Goal: Transaction & Acquisition: Purchase product/service

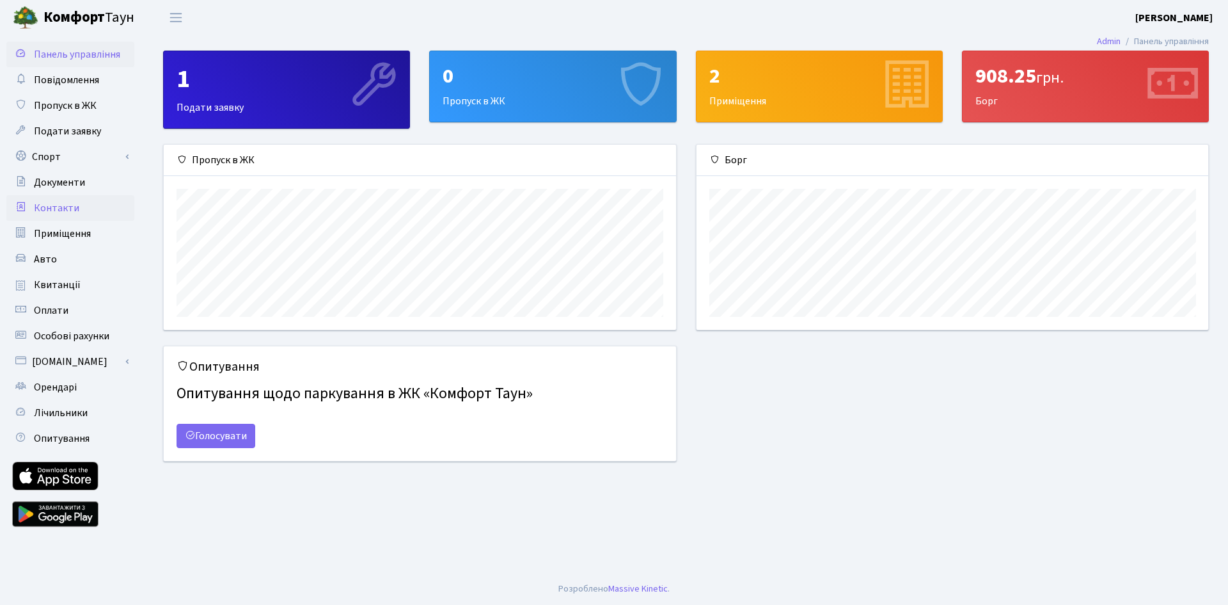
scroll to position [185, 512]
click at [65, 280] on span "Квитанції" at bounding box center [57, 285] width 47 height 14
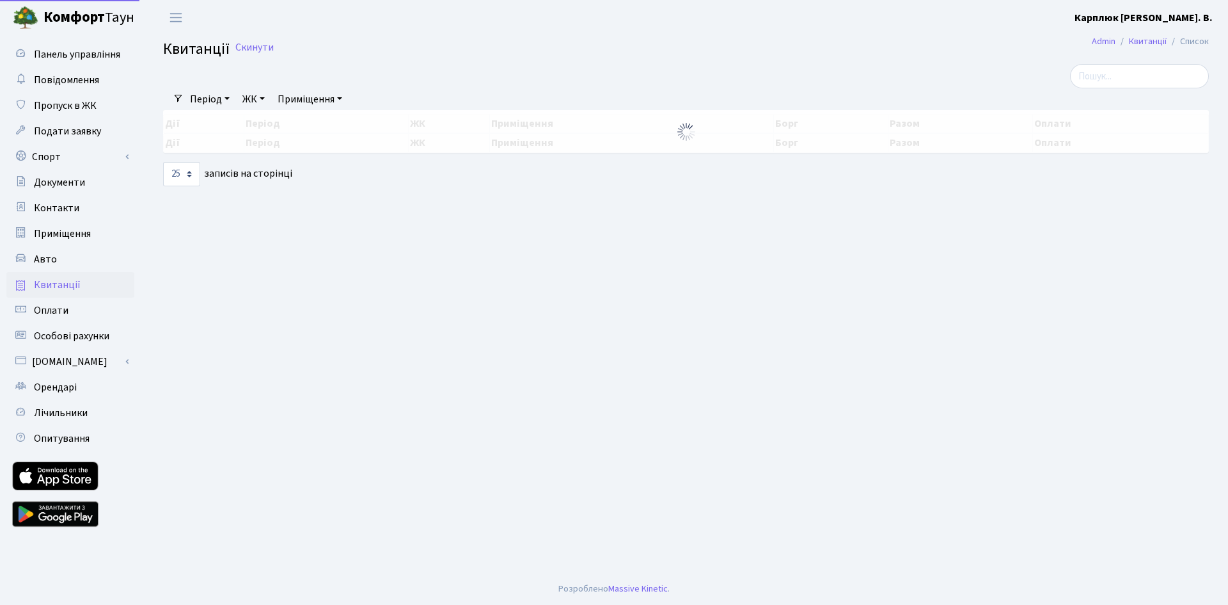
select select "25"
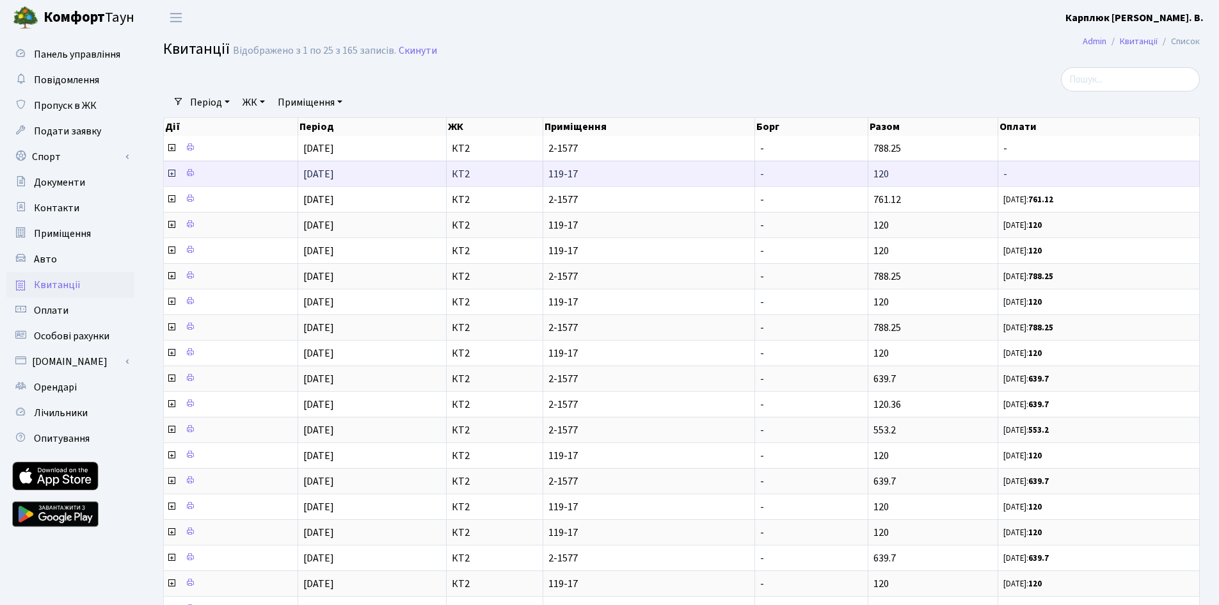
click at [170, 171] on icon at bounding box center [171, 173] width 10 height 10
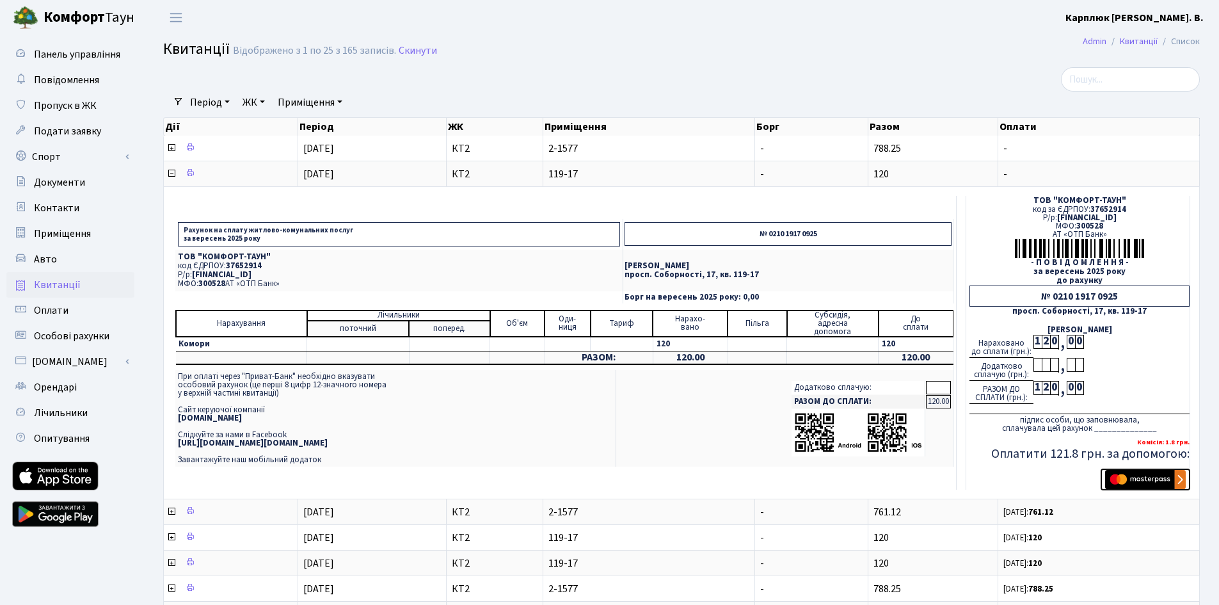
click at [1143, 478] on img "submit" at bounding box center [1145, 479] width 81 height 19
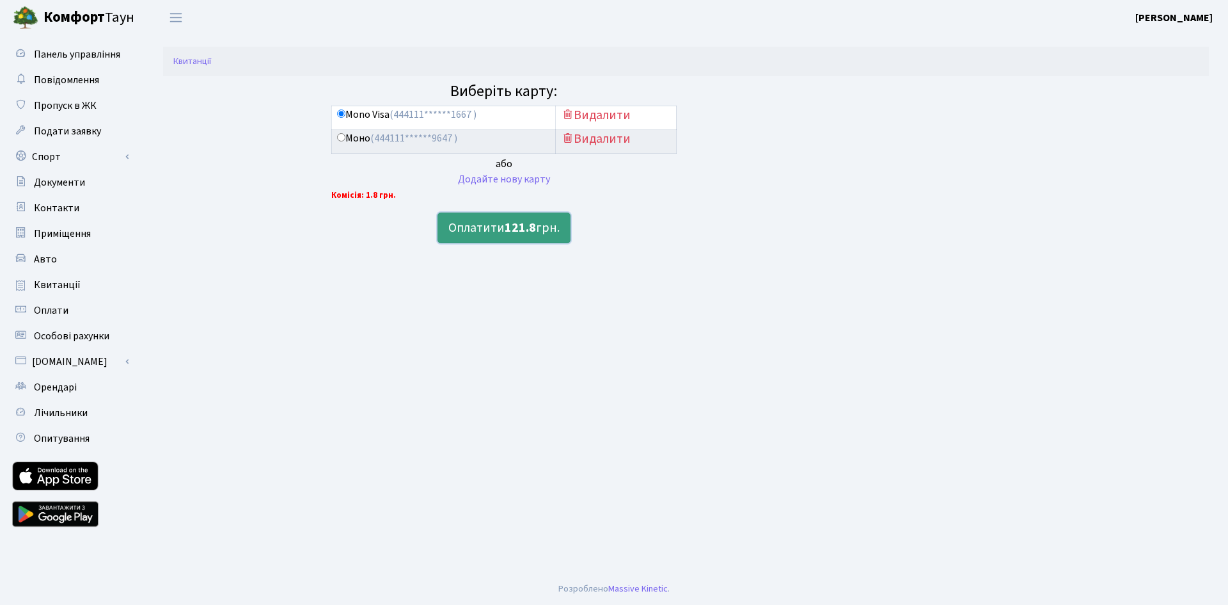
click at [530, 221] on b "121.8" at bounding box center [520, 228] width 31 height 18
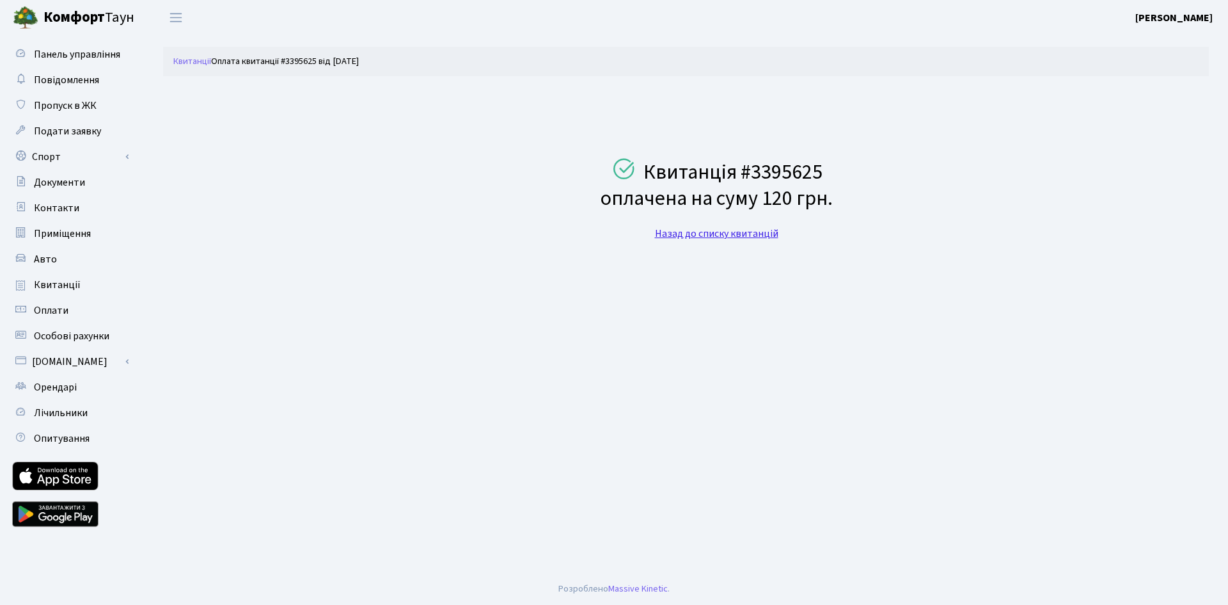
click at [741, 233] on link "Назад до списку квитанцій" at bounding box center [716, 233] width 123 height 14
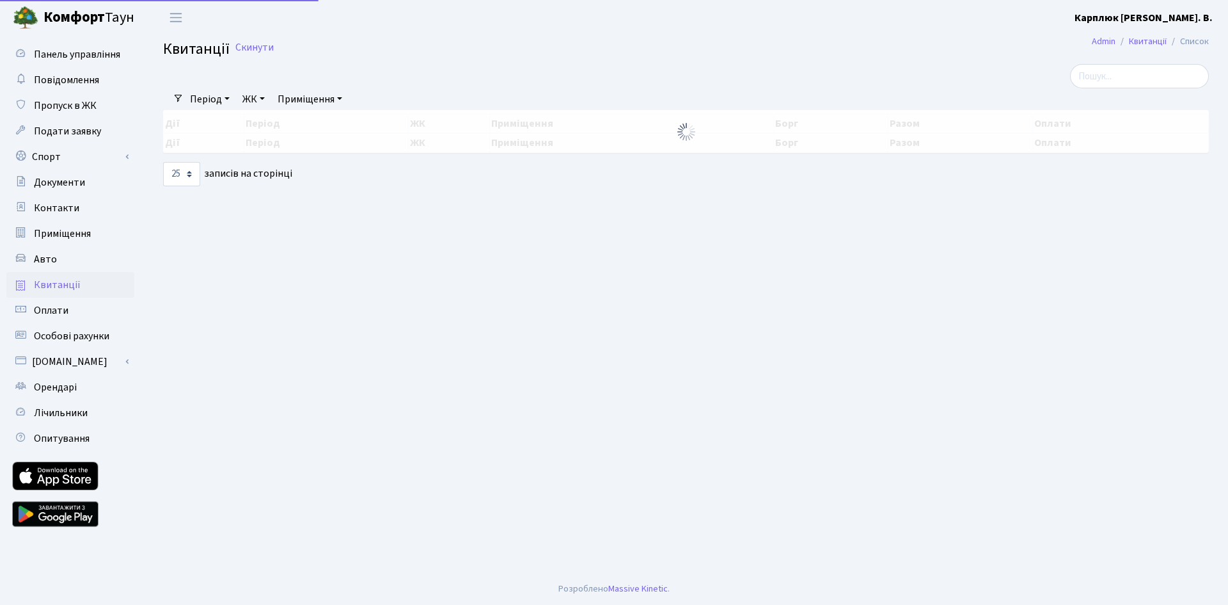
select select "25"
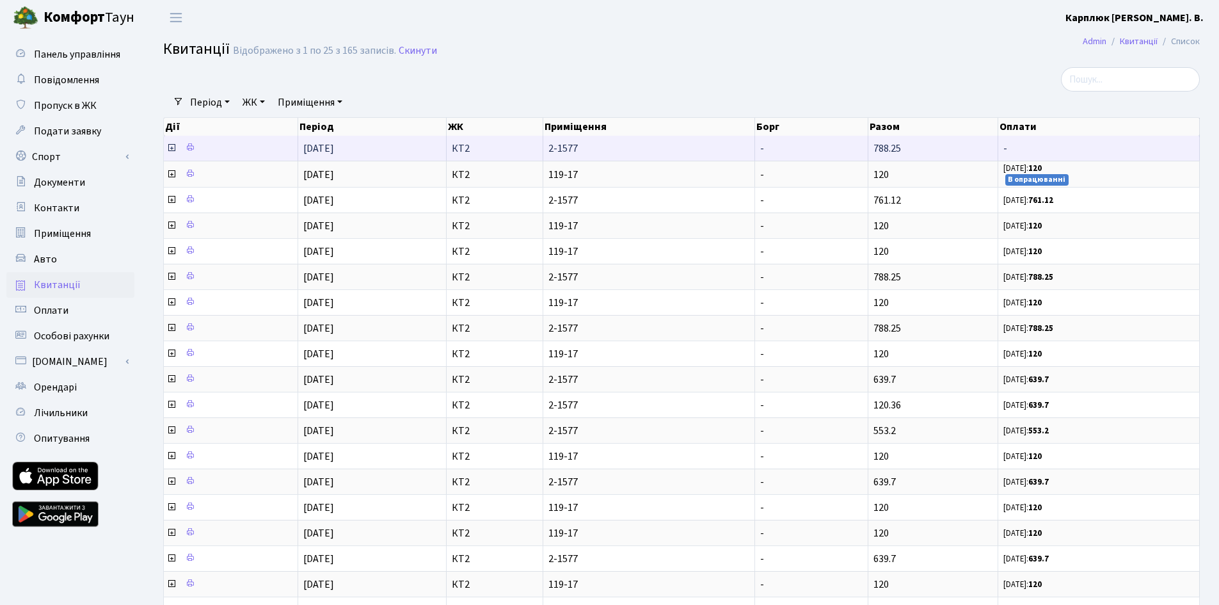
click at [172, 147] on icon at bounding box center [171, 148] width 10 height 10
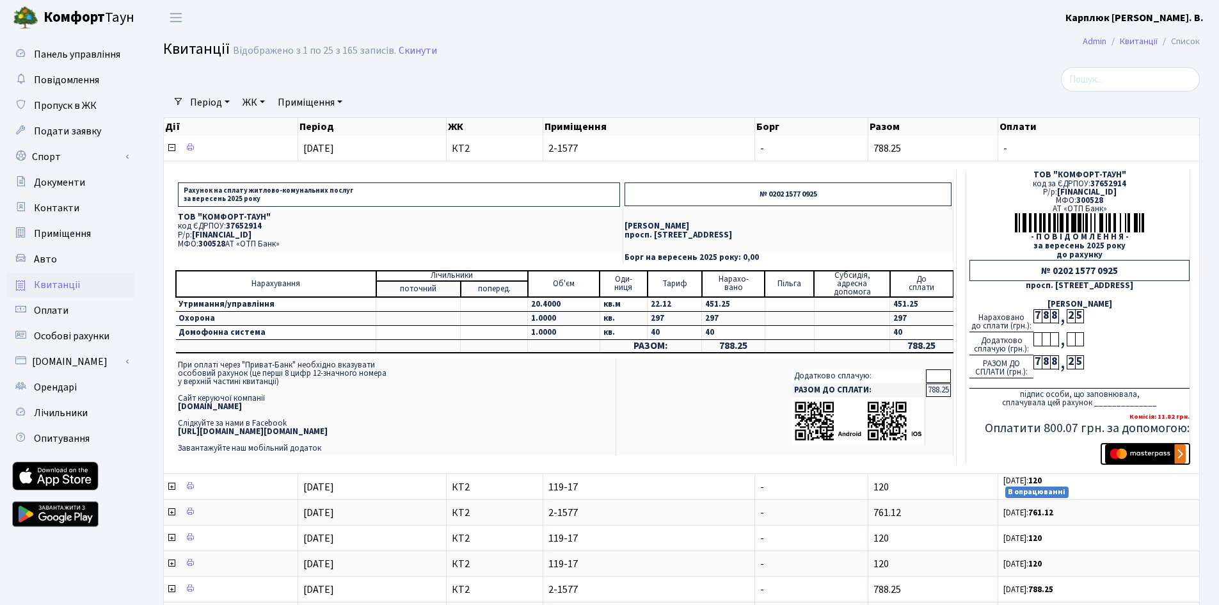
click at [1146, 457] on img "submit" at bounding box center [1145, 453] width 81 height 19
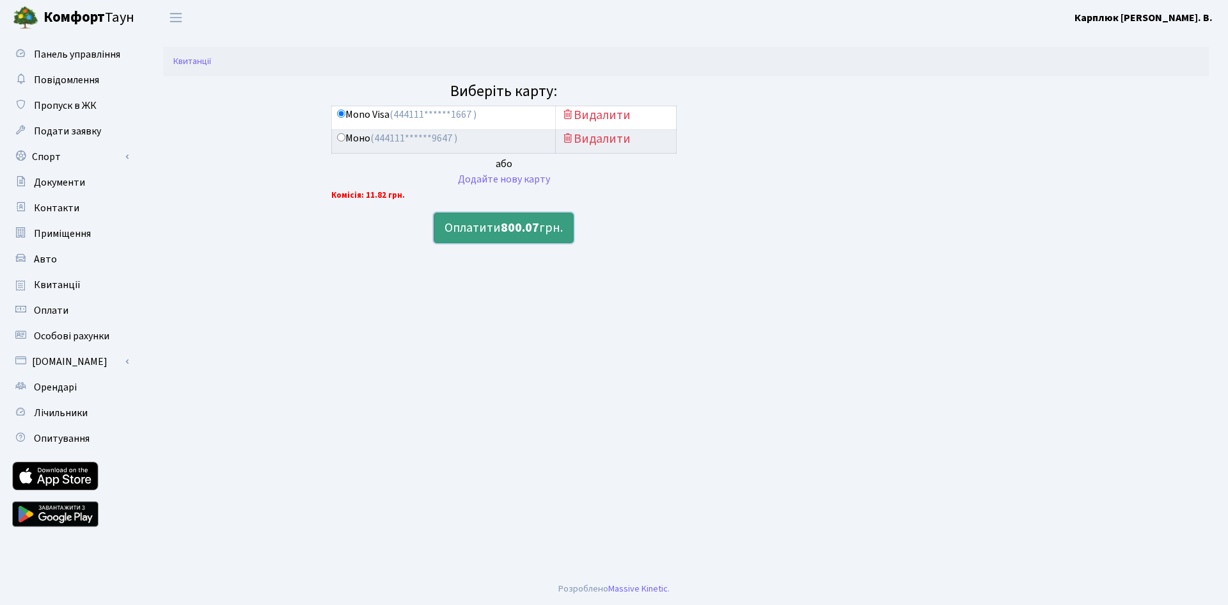
click at [528, 241] on button "Оплатити 800.07 грн." at bounding box center [504, 227] width 140 height 31
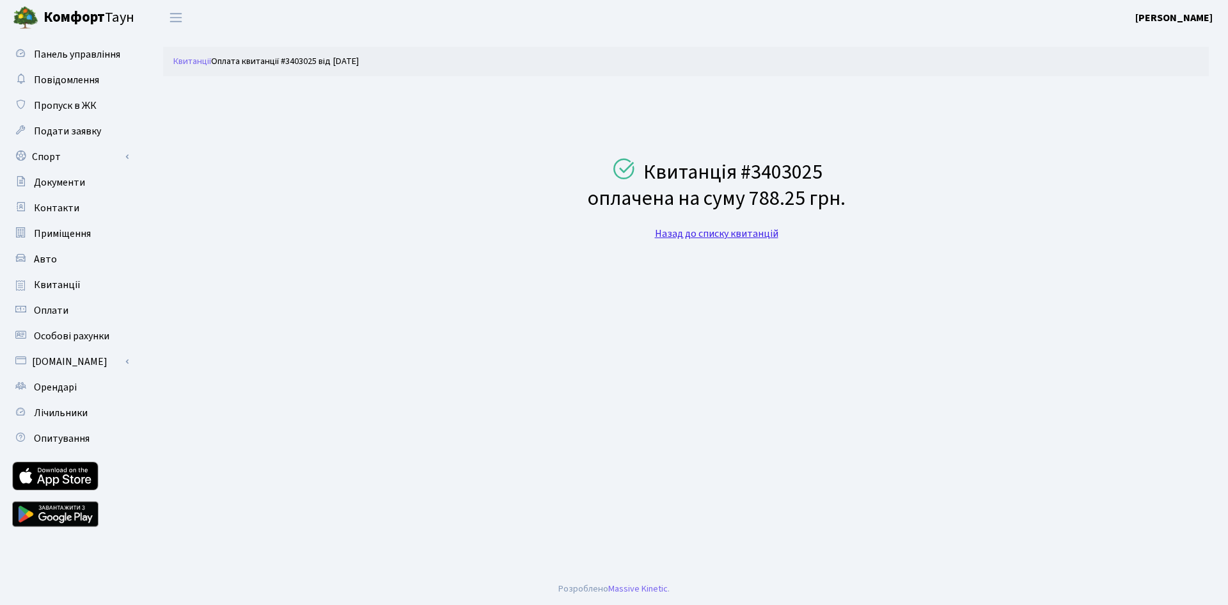
click at [701, 239] on link "Назад до списку квитанцій" at bounding box center [716, 233] width 123 height 14
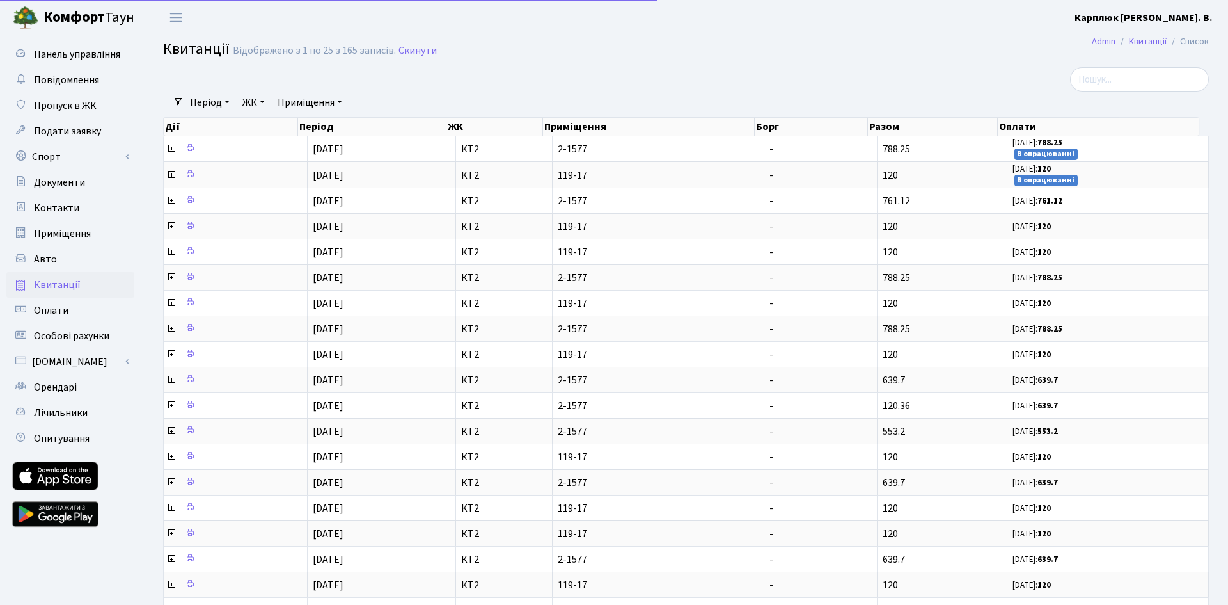
select select "25"
